Goal: Task Accomplishment & Management: Manage account settings

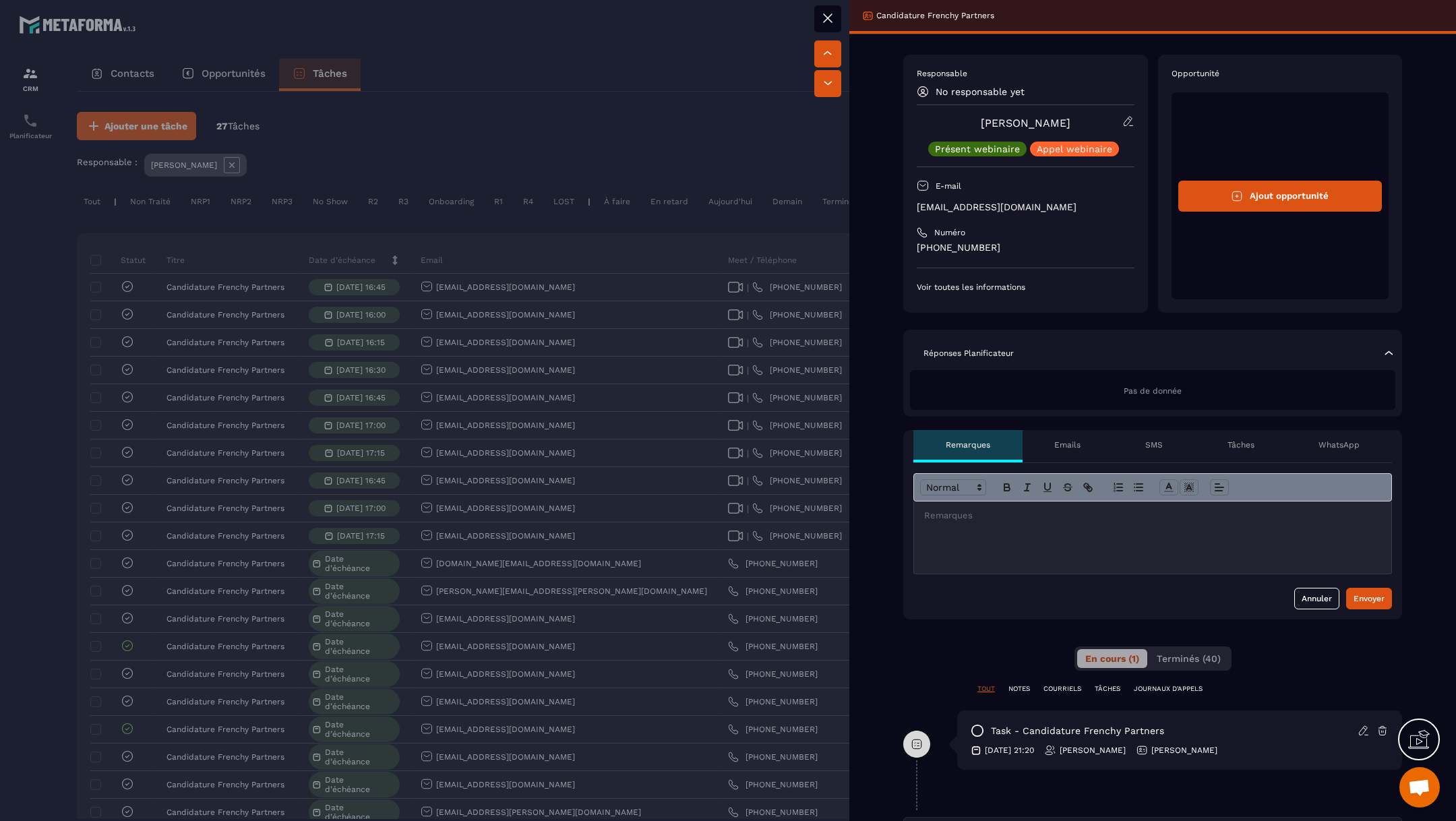
scroll to position [287, 0]
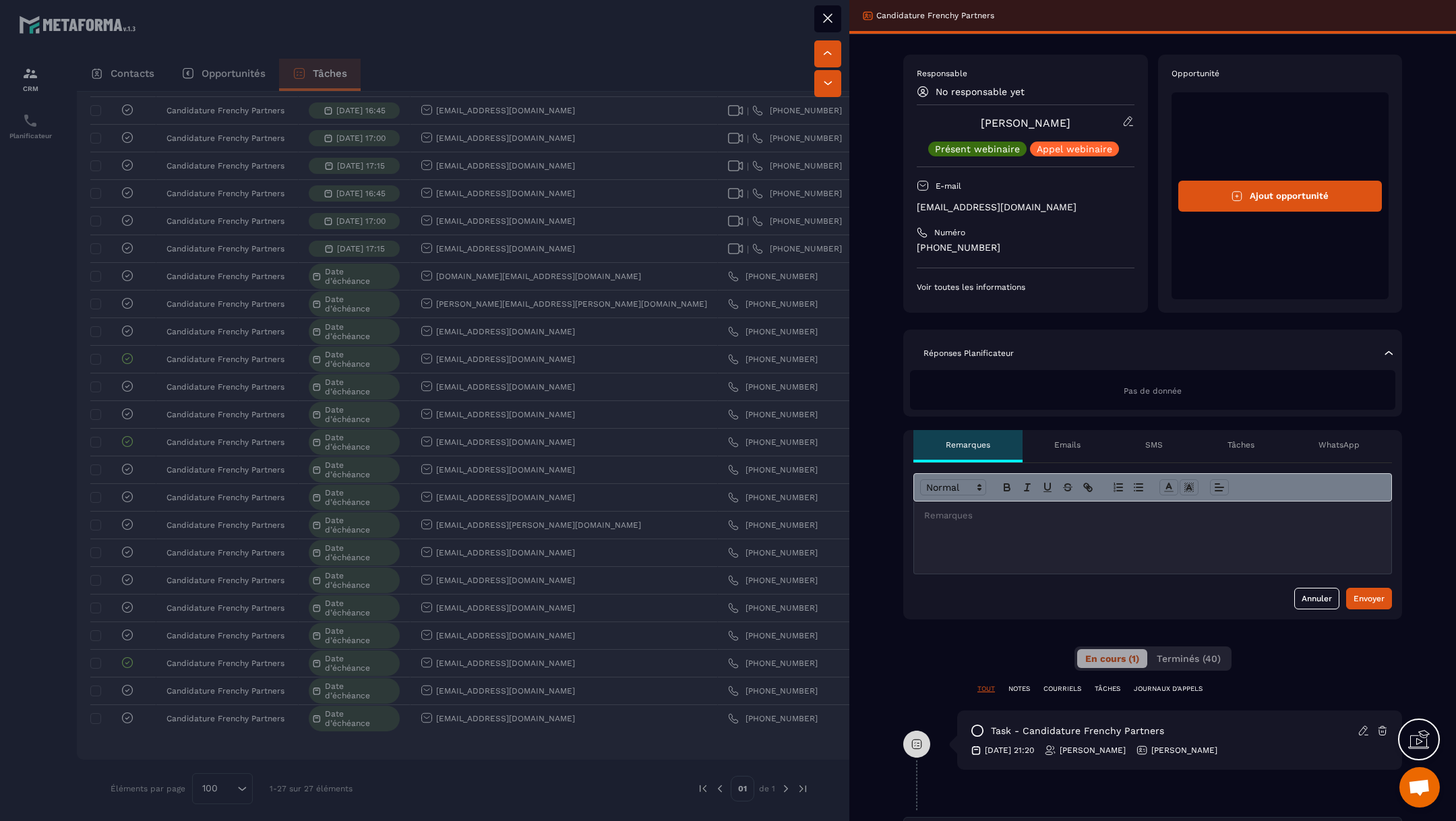
click at [545, 315] on div at bounding box center [728, 410] width 1456 height 821
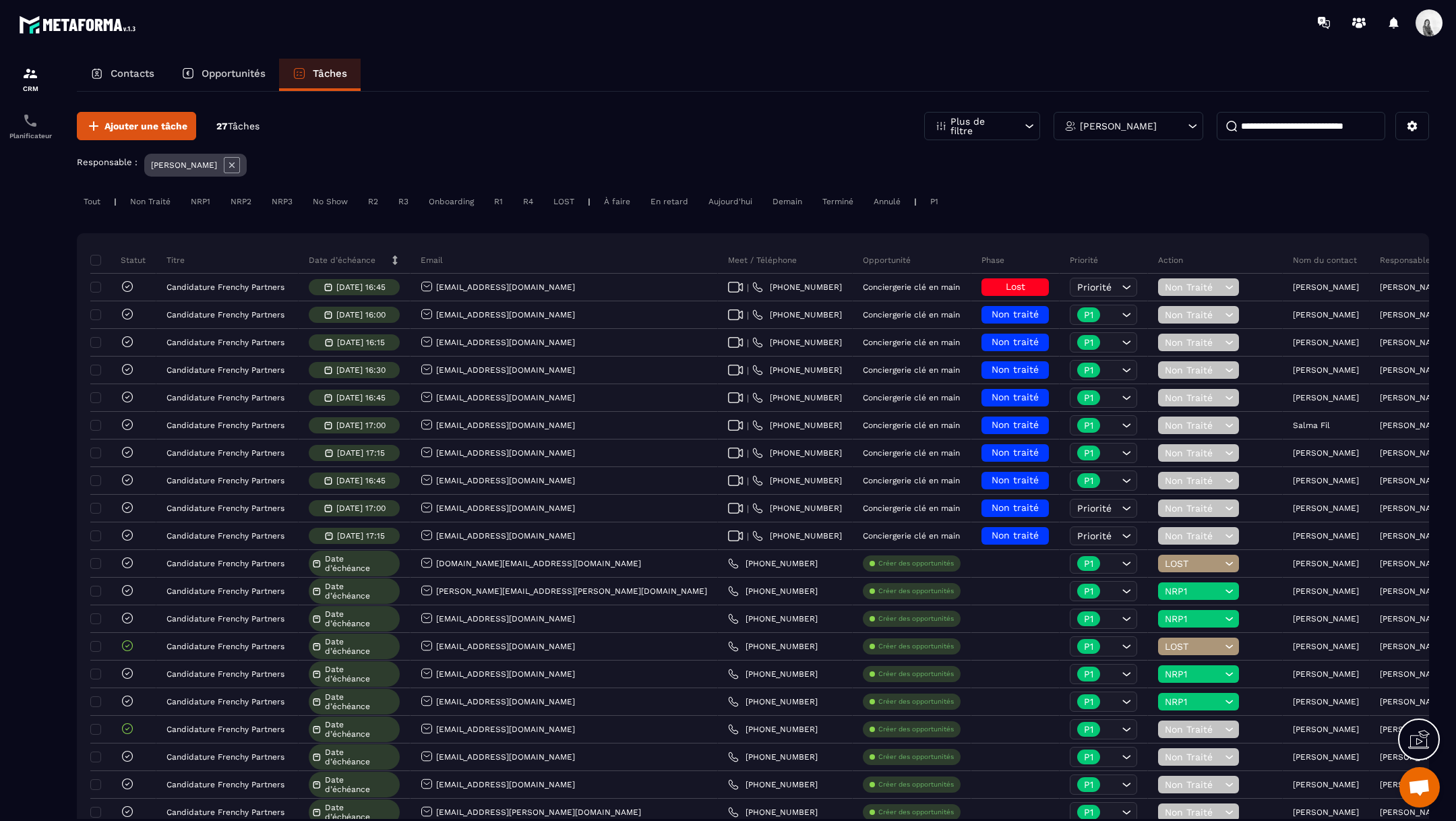
click at [829, 204] on div "Terminé" at bounding box center [837, 201] width 44 height 16
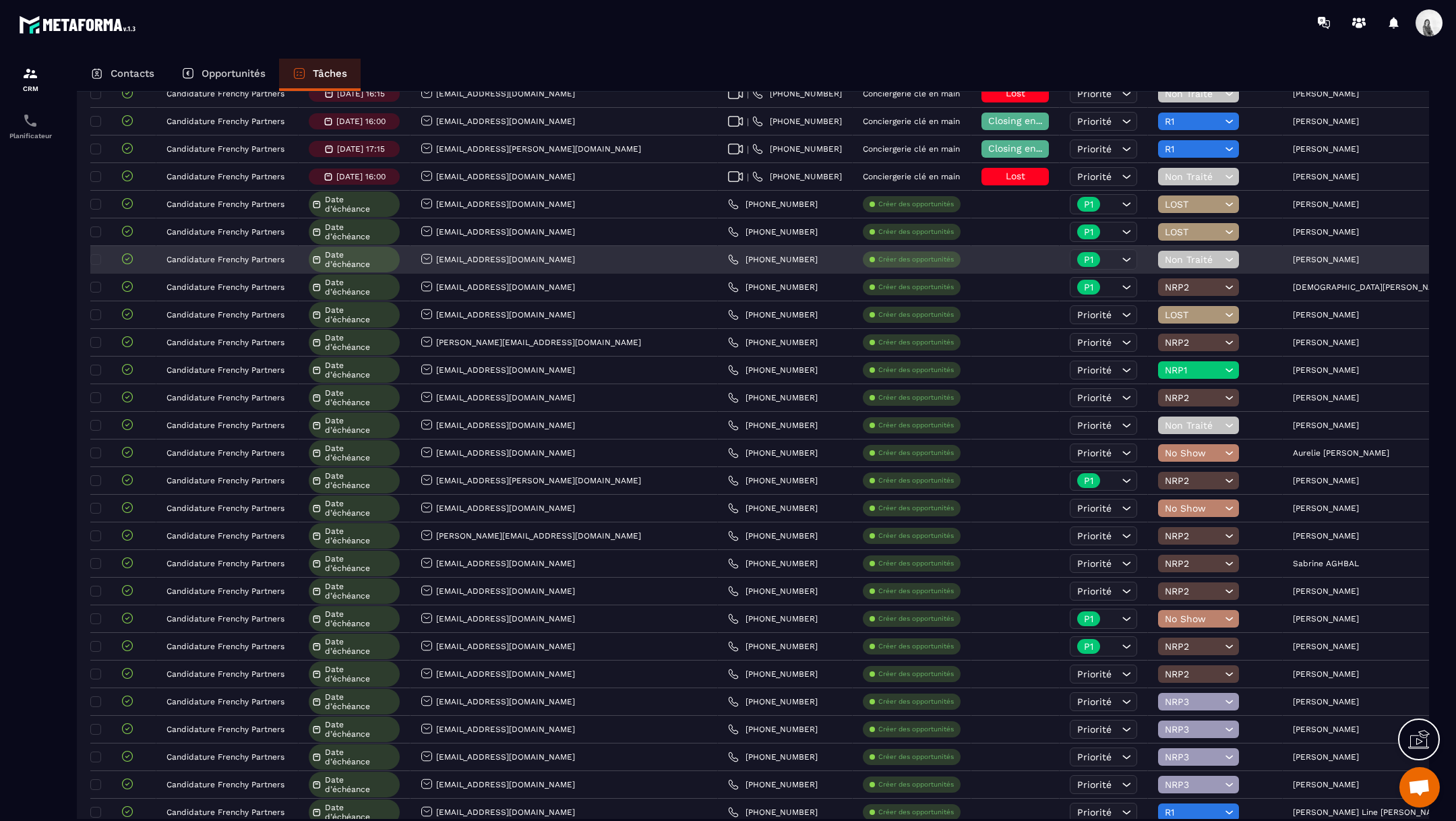
scroll to position [0, 83]
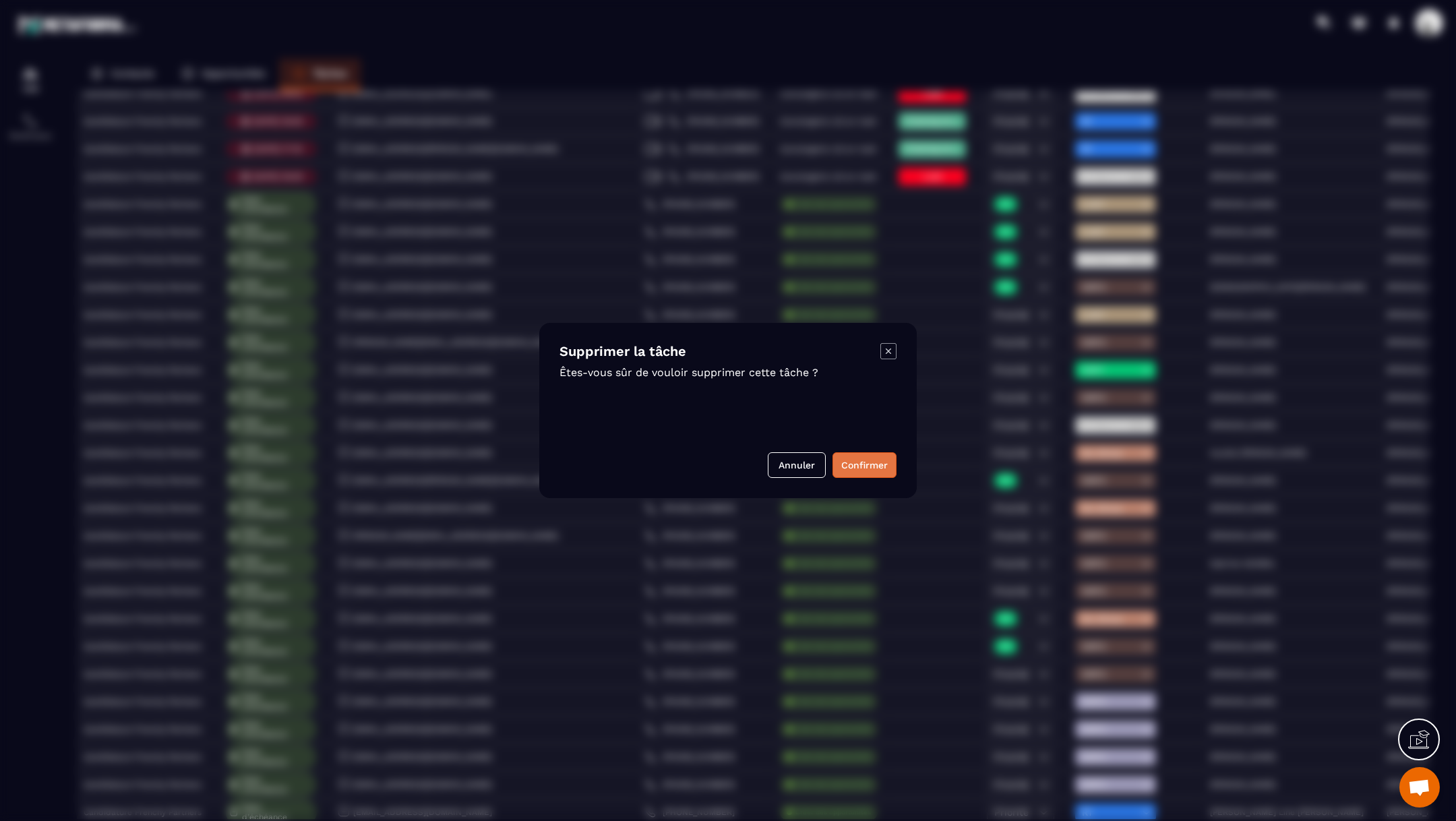
click at [866, 458] on button "Confirmer" at bounding box center [864, 465] width 64 height 26
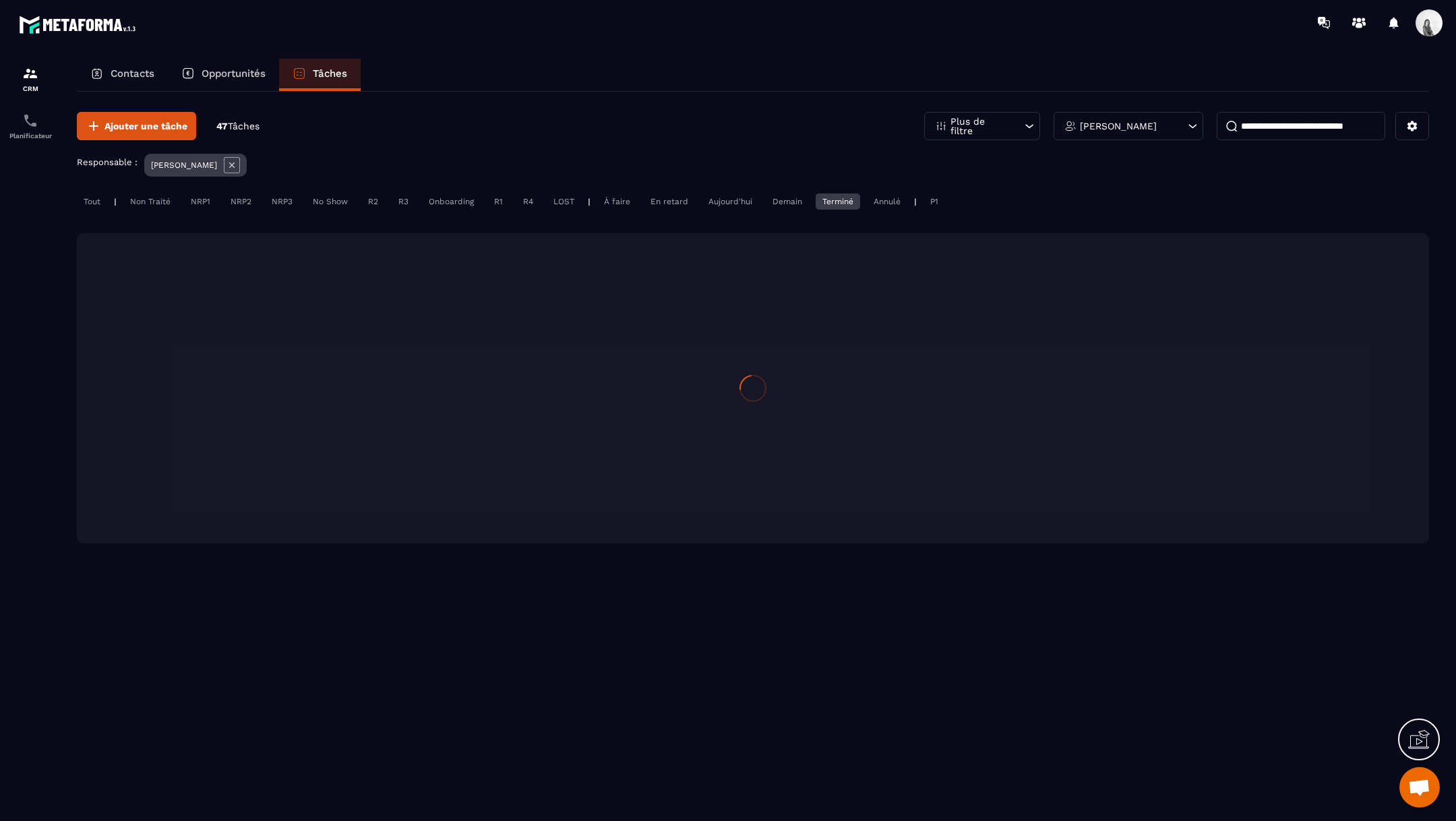
scroll to position [0, 0]
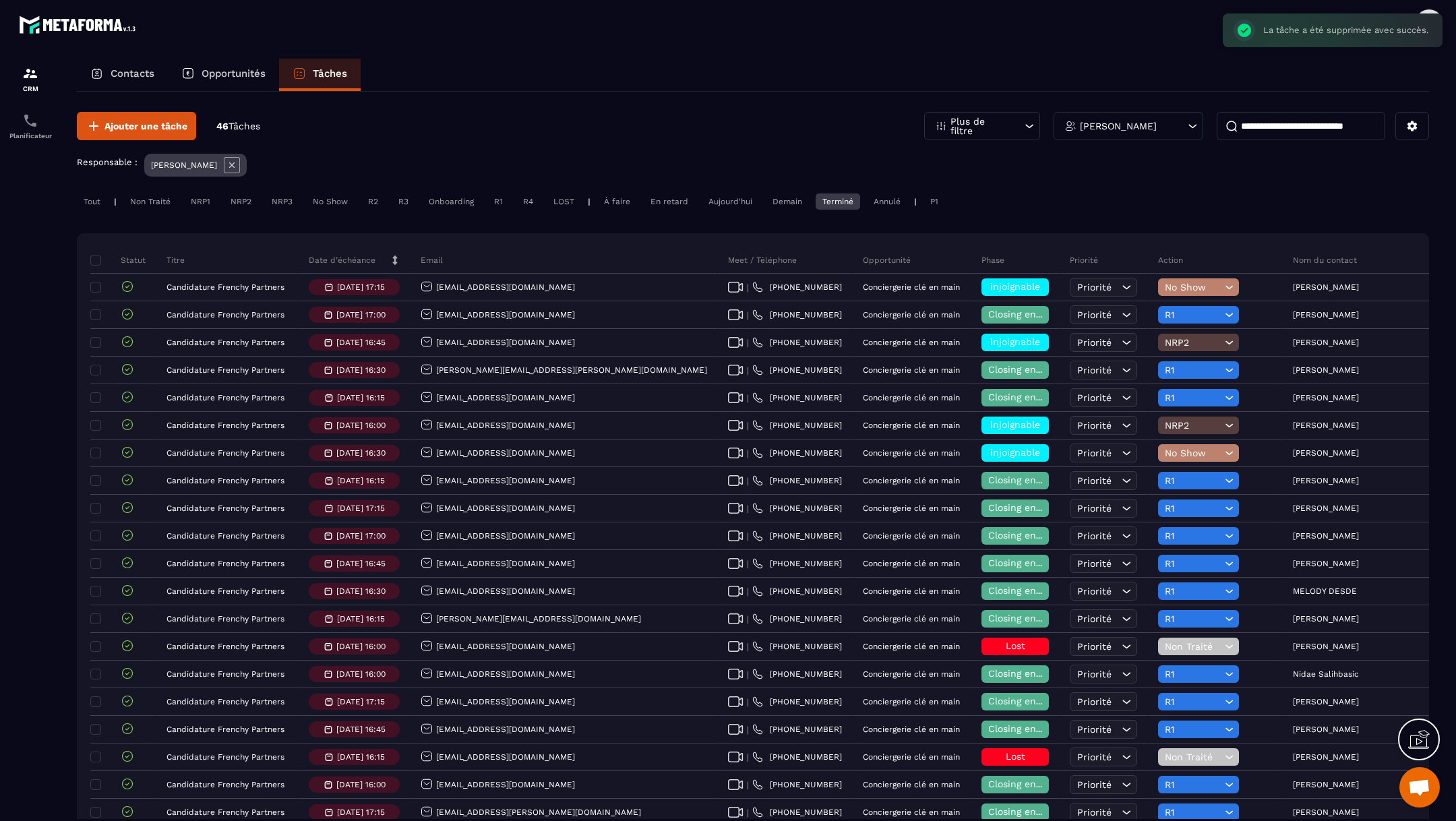
click at [851, 202] on div "Terminé" at bounding box center [837, 201] width 44 height 16
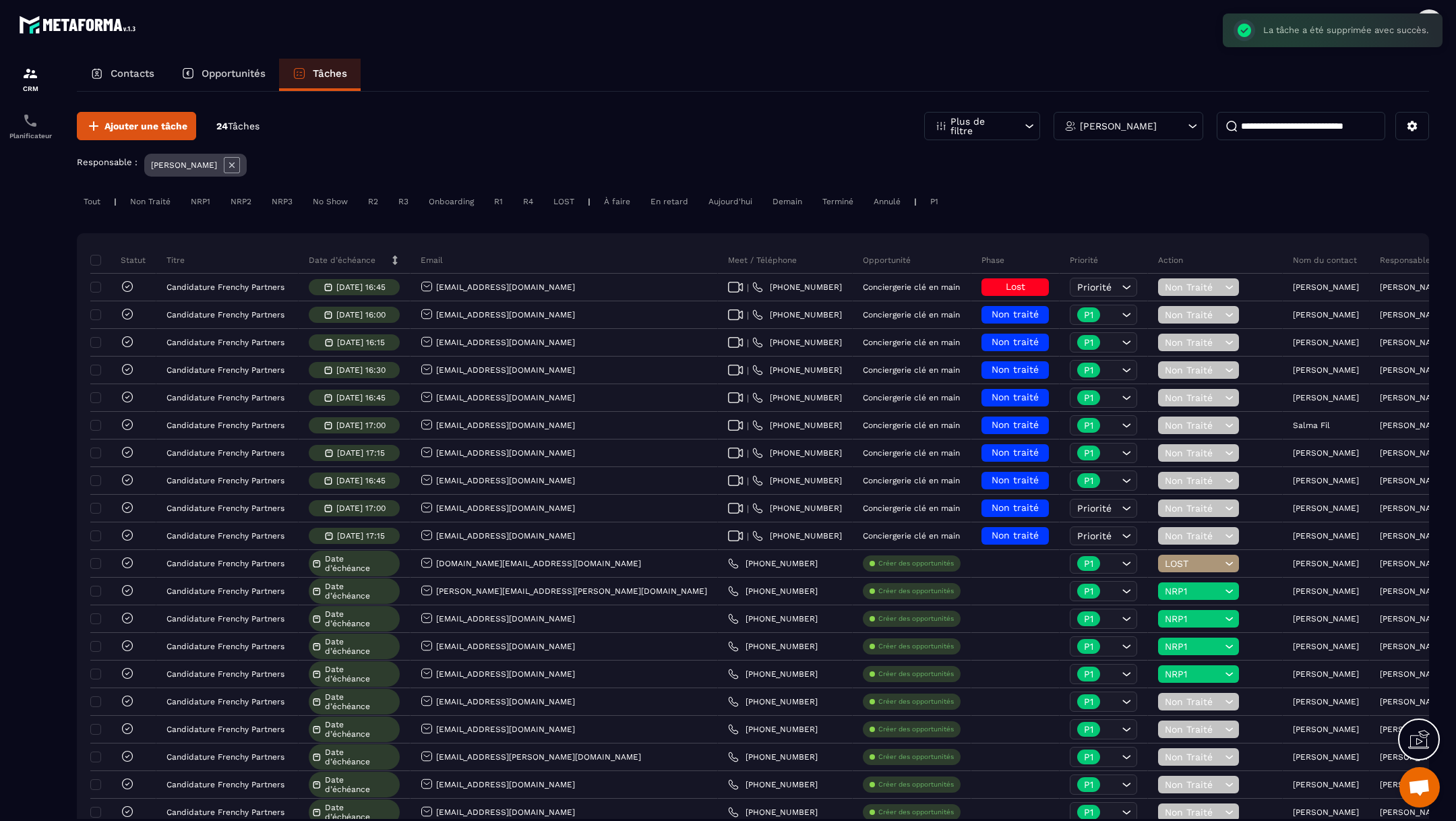
scroll to position [205, 0]
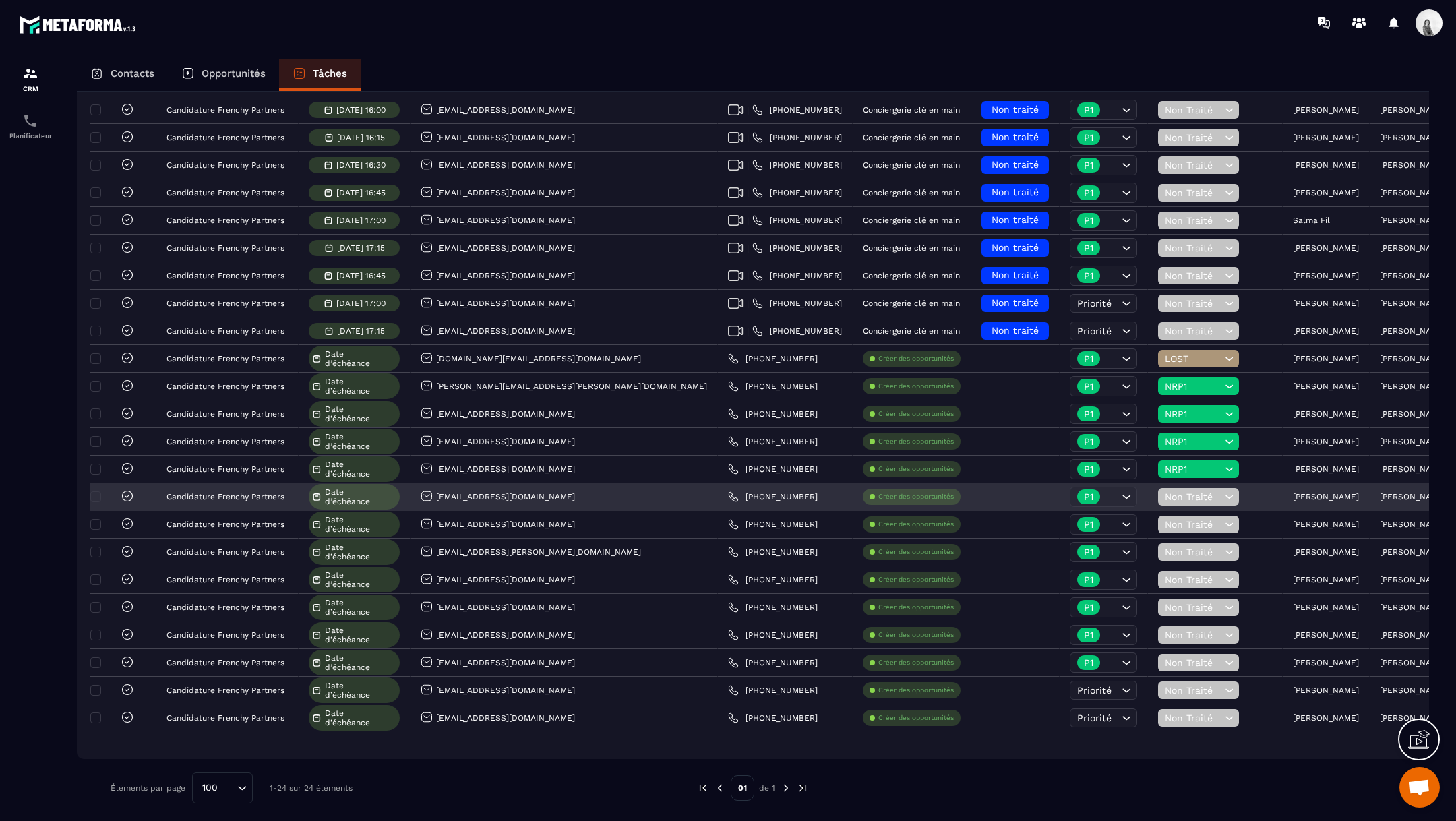
click at [1223, 495] on icon at bounding box center [1229, 497] width 13 height 14
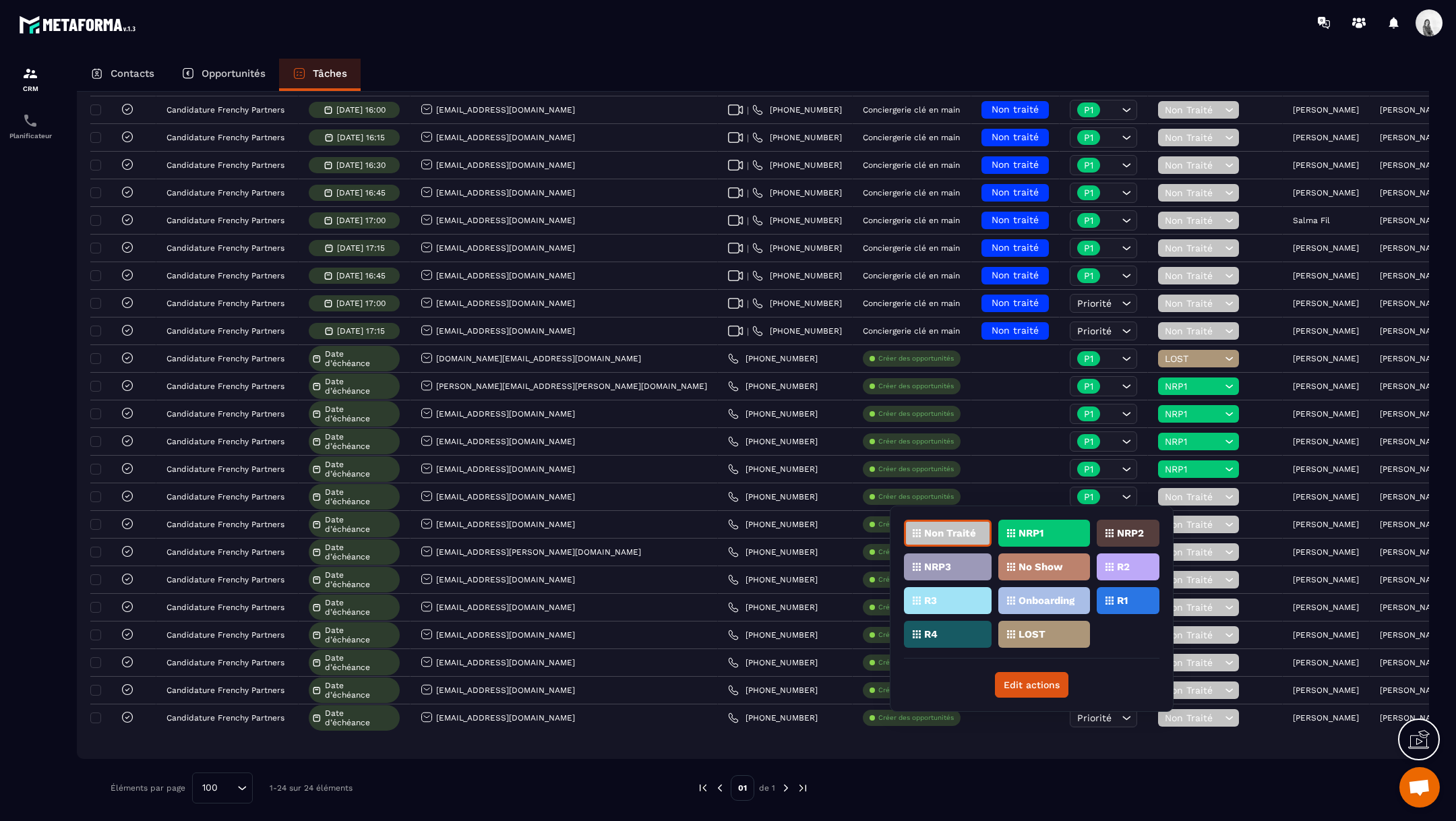
click at [1033, 536] on p "NRP1" at bounding box center [1030, 532] width 25 height 9
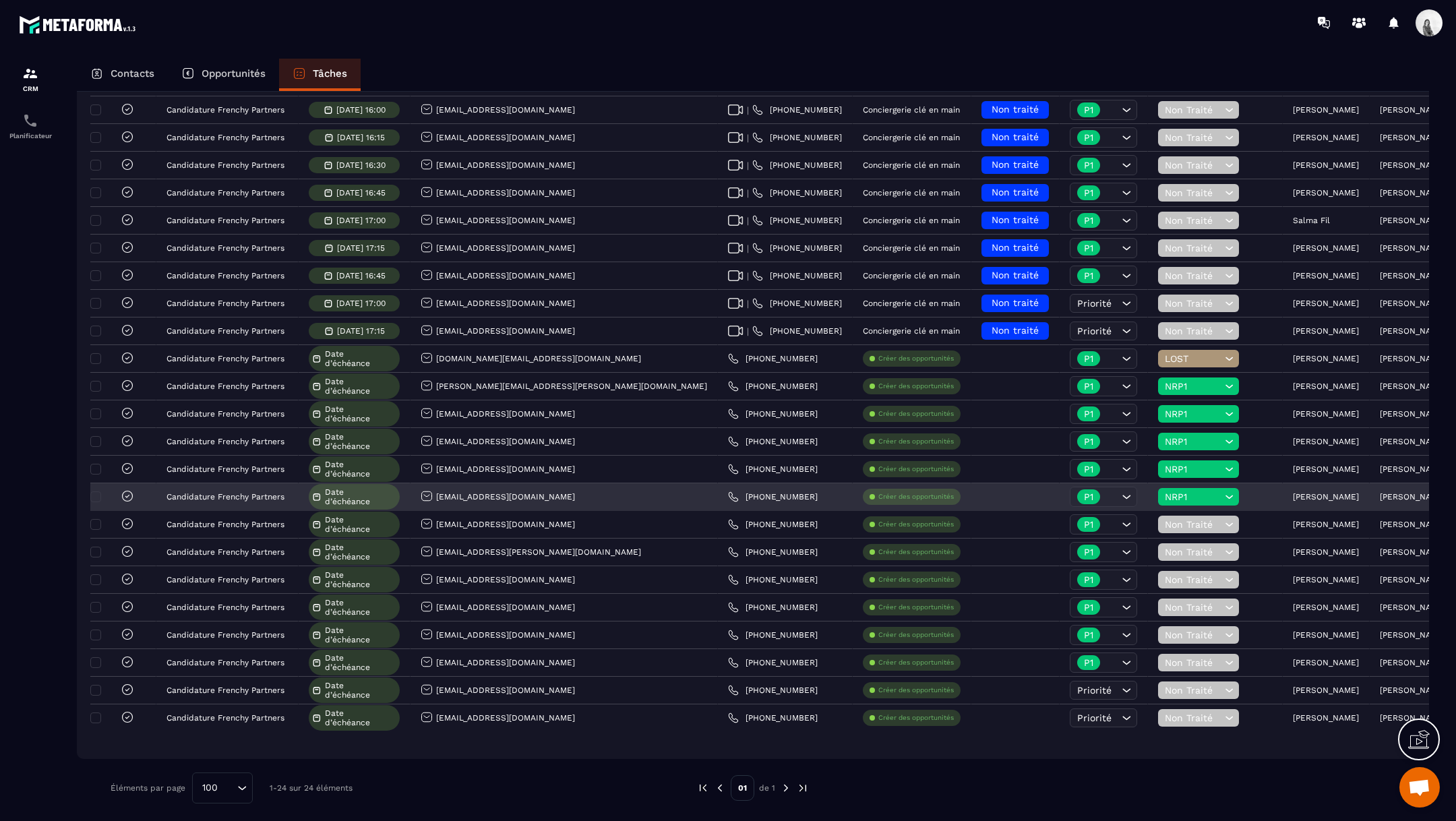
click at [1292, 495] on p "[PERSON_NAME]" at bounding box center [1326, 497] width 66 height 9
